Goal: Consume media (video, audio)

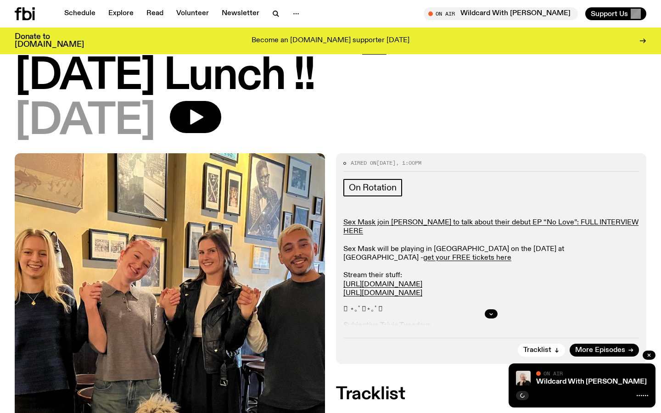
scroll to position [184, 0]
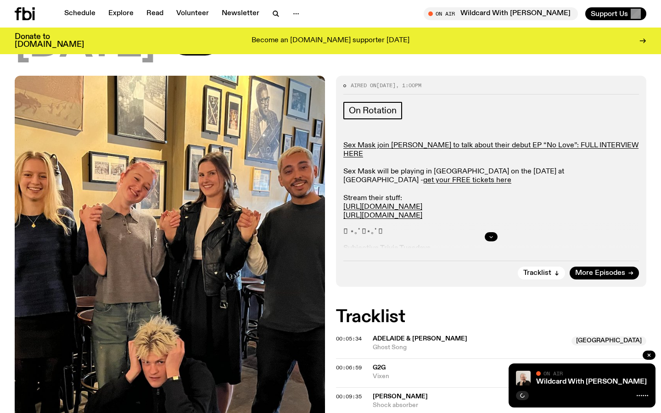
click at [491, 236] on icon "button" at bounding box center [491, 236] width 3 height 1
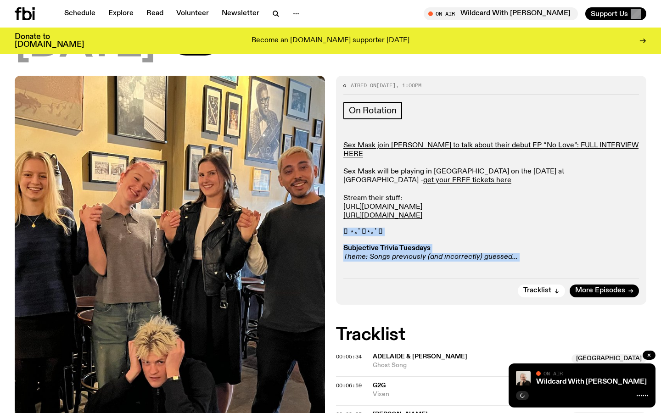
drag, startPoint x: 437, startPoint y: 186, endPoint x: 340, endPoint y: 142, distance: 106.4
click at [340, 142] on div "Aired on [DATE] 1:00pm On Rotation Sex Mask join [PERSON_NAME] to talk about th…" at bounding box center [491, 190] width 310 height 228
copy div "𓇼 ⋆｡˚ 𓆝⋆｡˚ 𓇼 Subjective Trivia Tuesdays Theme: Songs previously (and incorrectl…"
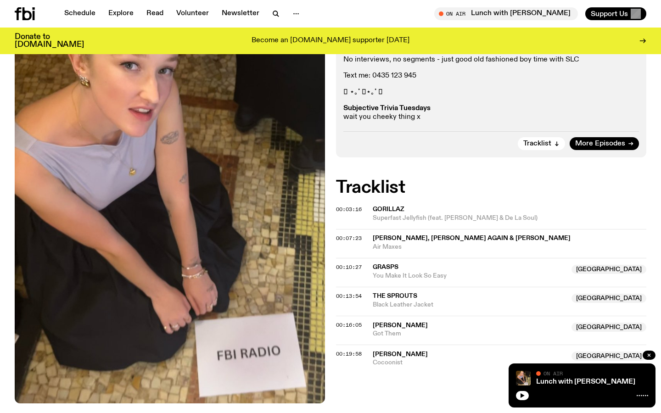
scroll to position [253, 0]
